Goal: Task Accomplishment & Management: Manage account settings

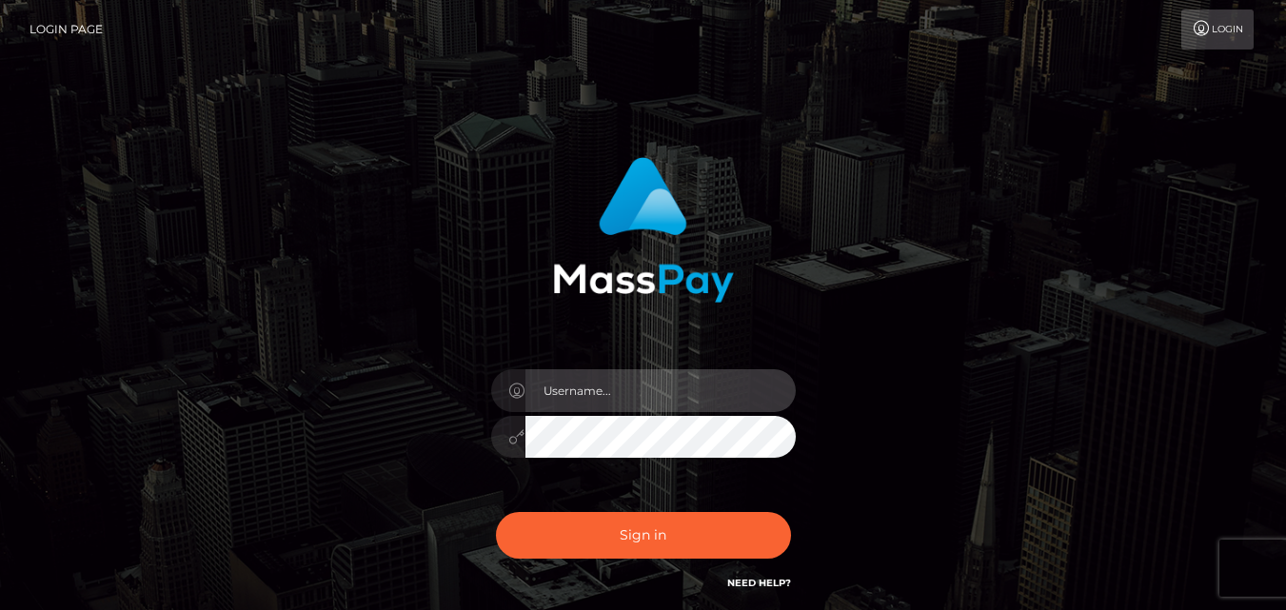
click at [622, 389] on input "text" at bounding box center [660, 390] width 270 height 43
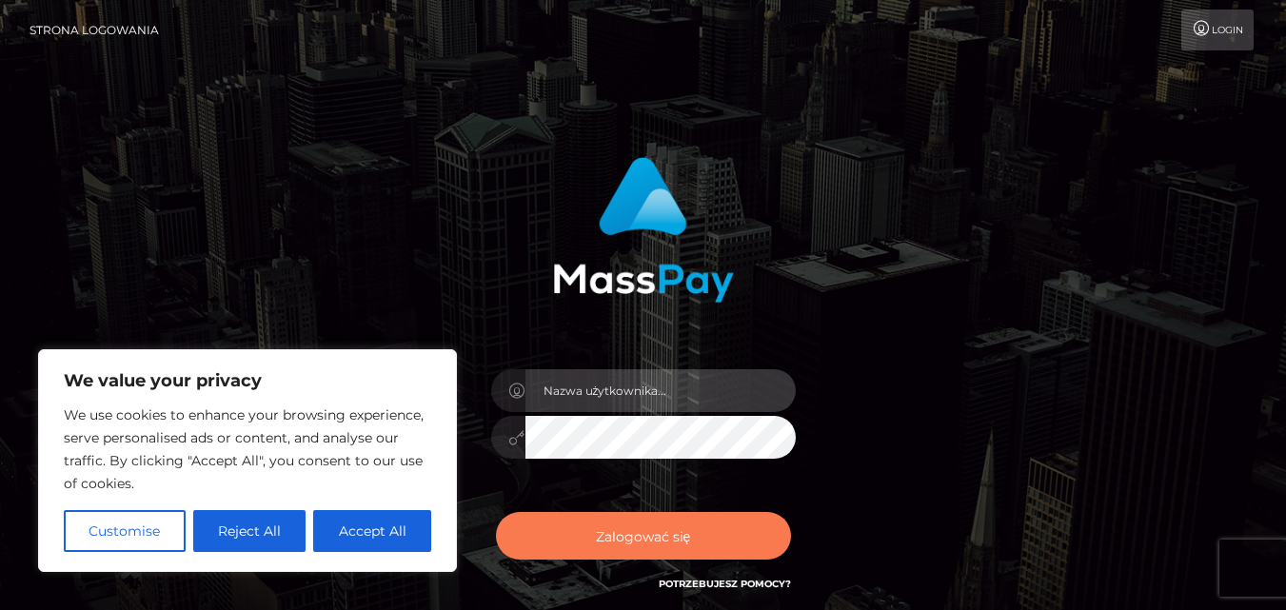
type input "[EMAIL_ADDRESS][DOMAIN_NAME]"
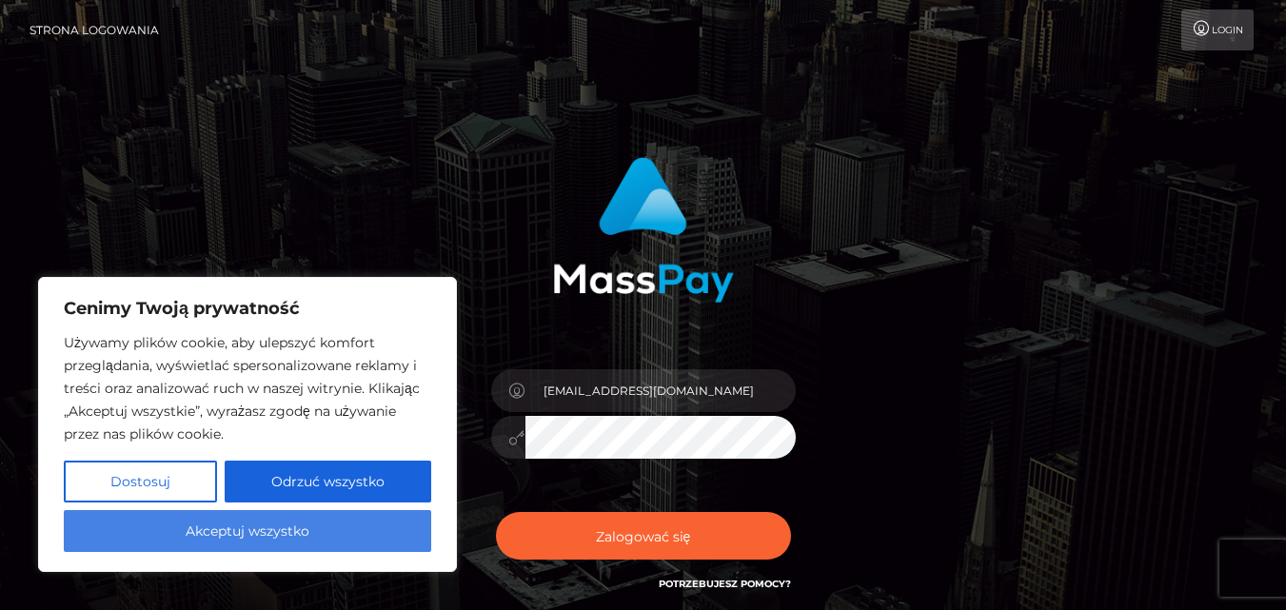
click at [357, 518] on button "Akceptuj wszystko" at bounding box center [247, 531] width 367 height 42
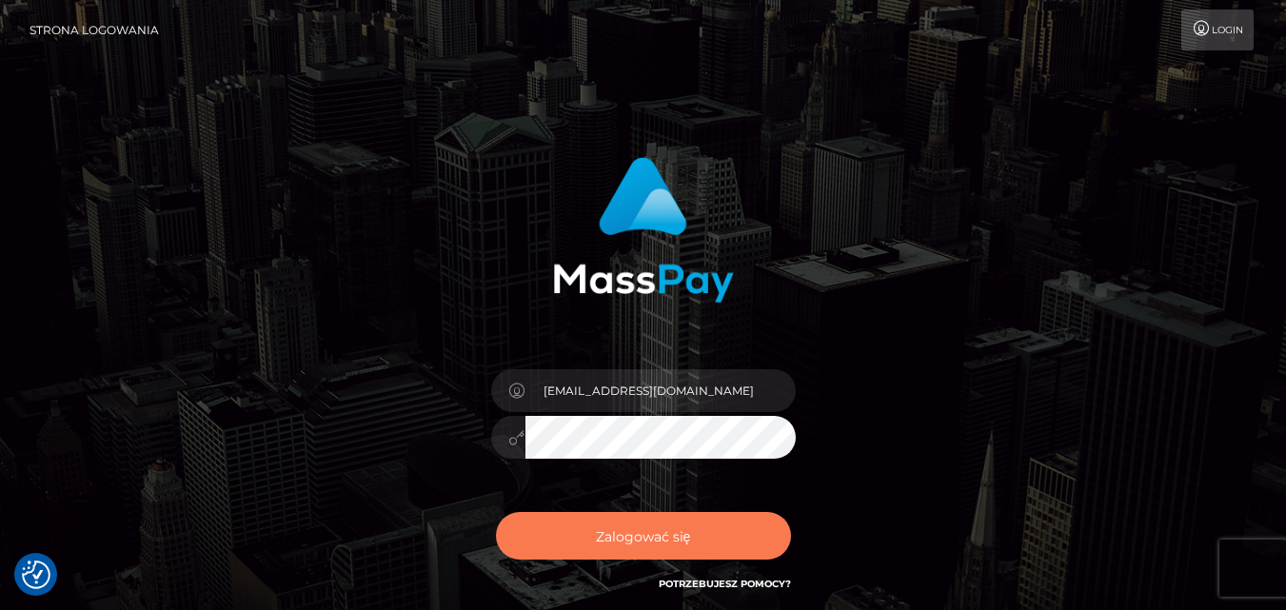
click at [615, 527] on font "Zalogować się" at bounding box center [643, 535] width 95 height 17
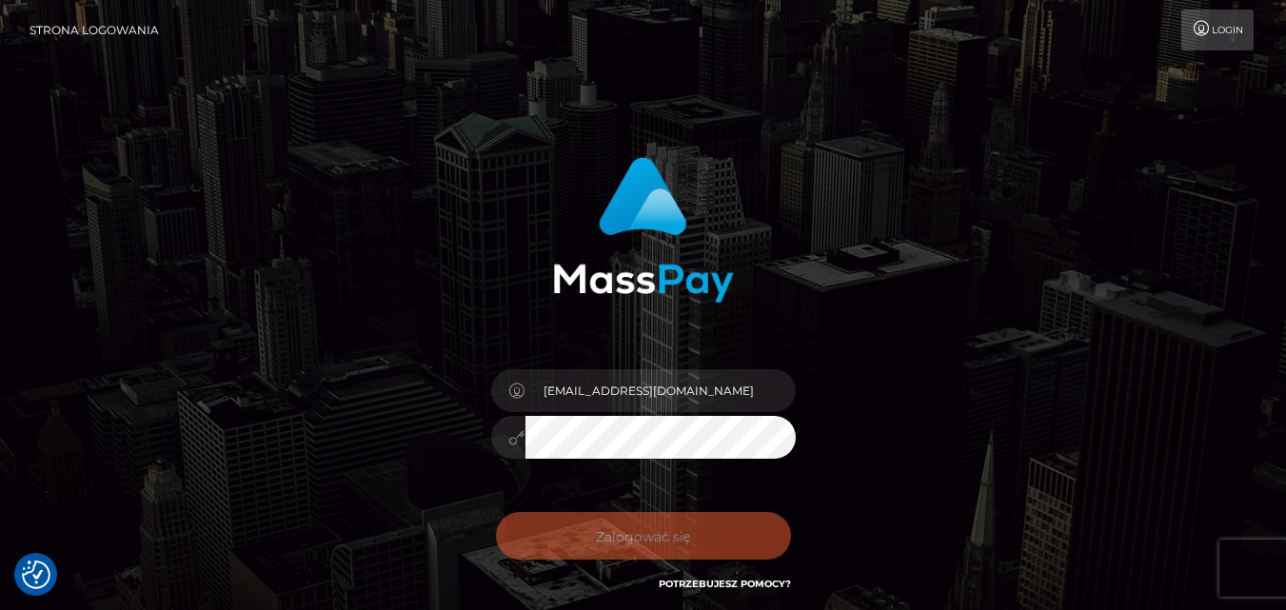
checkbox input "true"
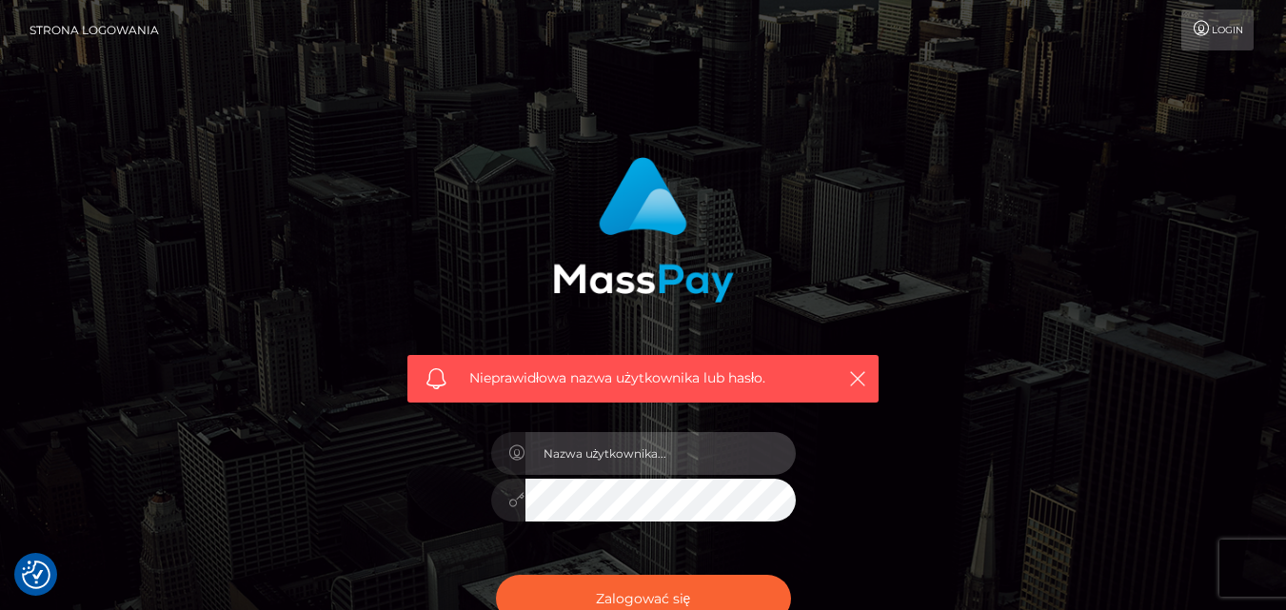
click at [740, 442] on input "text" at bounding box center [660, 453] width 270 height 43
type input "[EMAIL_ADDRESS][DOMAIN_NAME]"
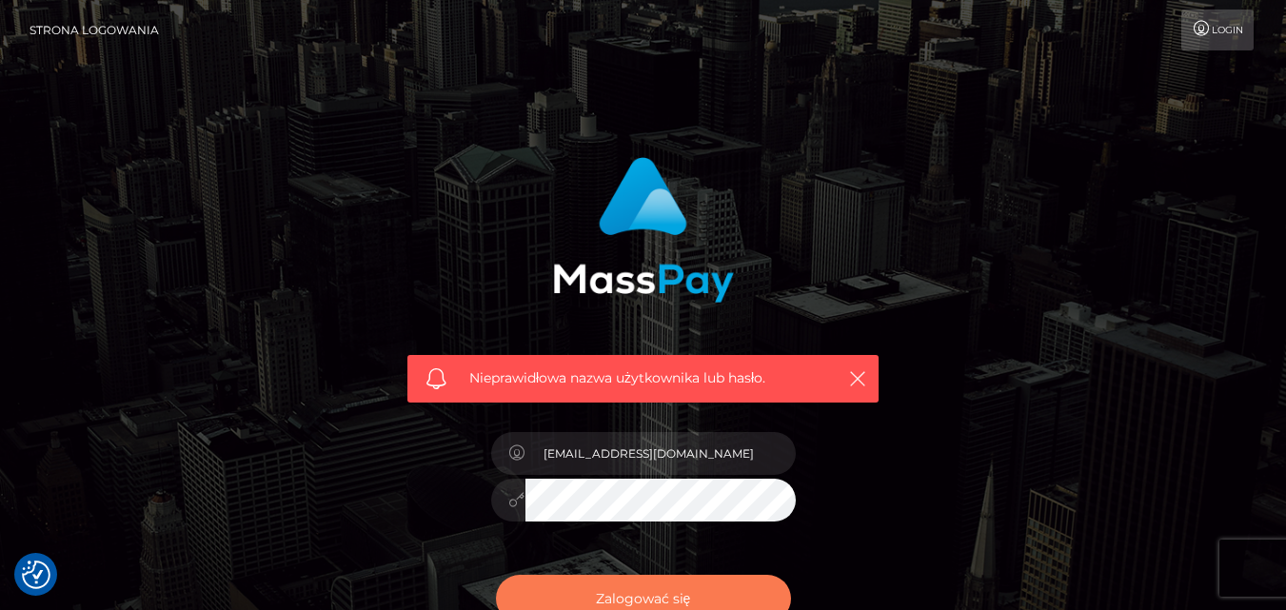
click at [701, 587] on button "Zalogować się" at bounding box center [643, 599] width 295 height 48
